Goal: Information Seeking & Learning: Learn about a topic

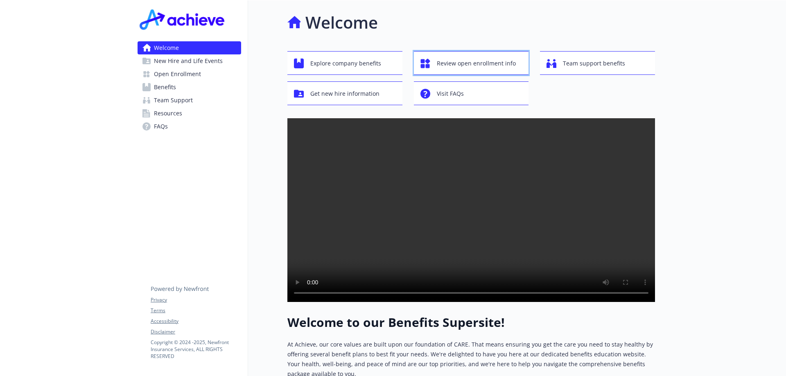
click at [474, 65] on span "Review open enrollment info" at bounding box center [476, 64] width 79 height 16
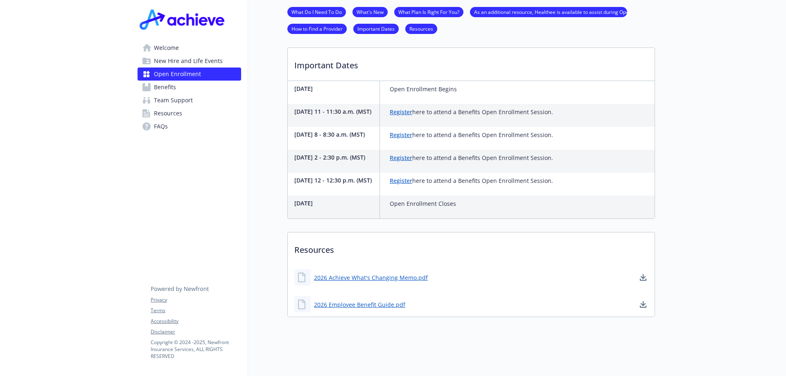
scroll to position [253, 0]
click at [368, 300] on link "2026 Employee Benefit Guide.pdf" at bounding box center [360, 305] width 93 height 10
click at [394, 273] on link "2026 Achieve What's Changing Memo.pdf" at bounding box center [371, 278] width 115 height 10
